Goal: Information Seeking & Learning: Learn about a topic

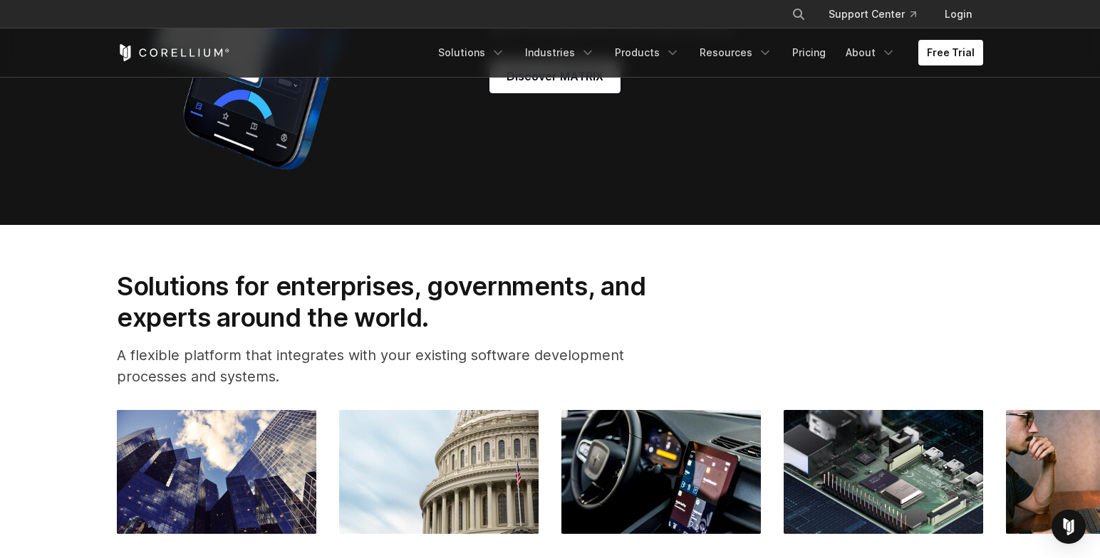
scroll to position [1780, 0]
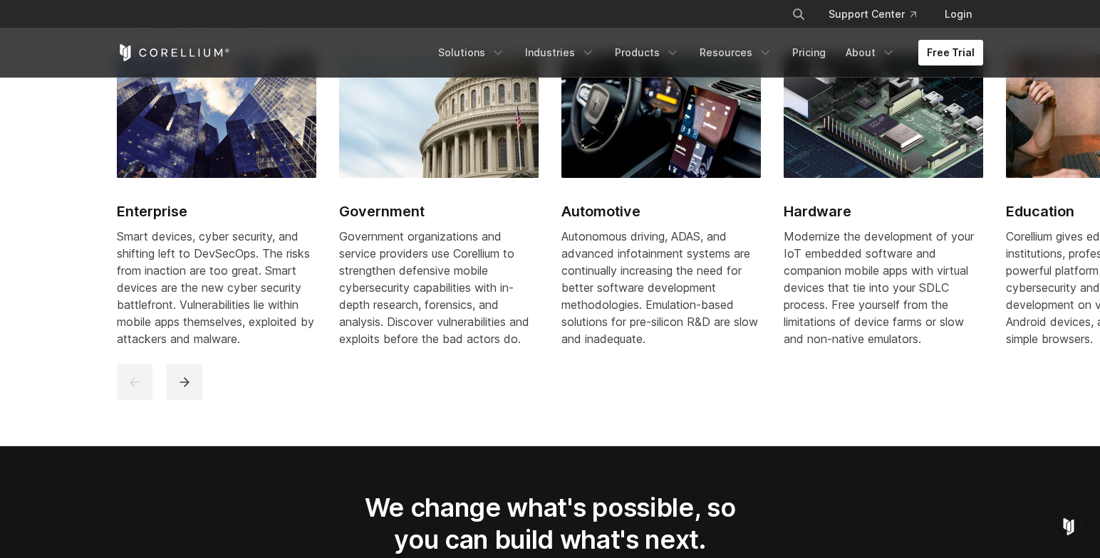
click at [941, 44] on link "Free Trial" at bounding box center [950, 53] width 65 height 26
